Goal: Task Accomplishment & Management: Manage account settings

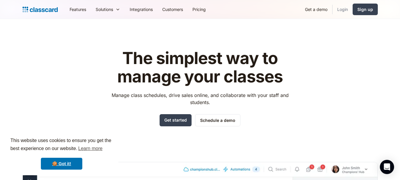
click at [340, 11] on link "Login" at bounding box center [343, 9] width 20 height 13
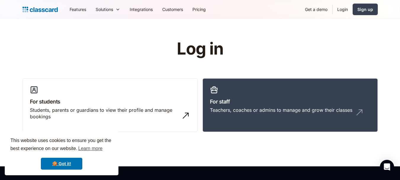
click at [339, 7] on link "Login" at bounding box center [343, 9] width 20 height 13
click at [345, 7] on link "Login" at bounding box center [343, 9] width 20 height 13
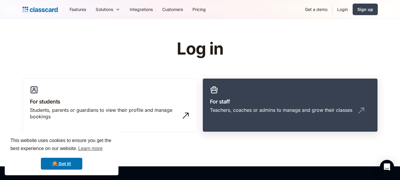
click at [271, 107] on div "Teachers, coaches or admins to manage and grow their classes" at bounding box center [281, 110] width 142 height 7
